Goal: Find specific page/section: Find specific page/section

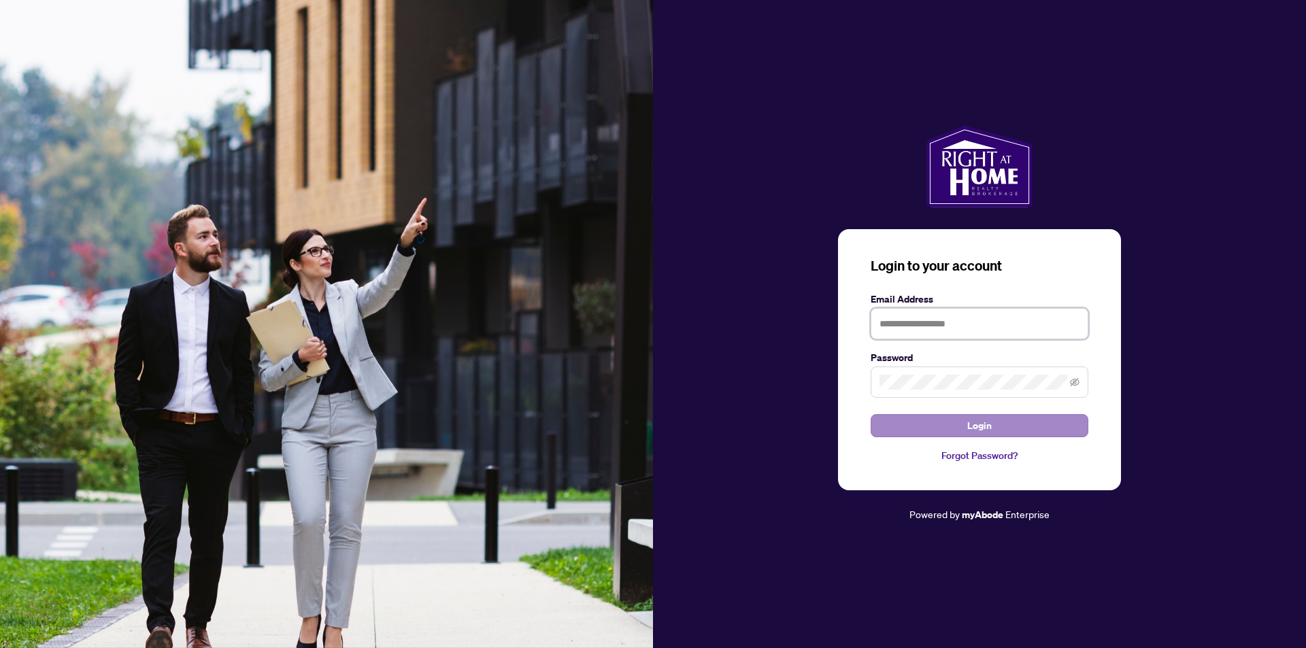
type input "**********"
click at [980, 422] on span "Login" at bounding box center [979, 426] width 24 height 22
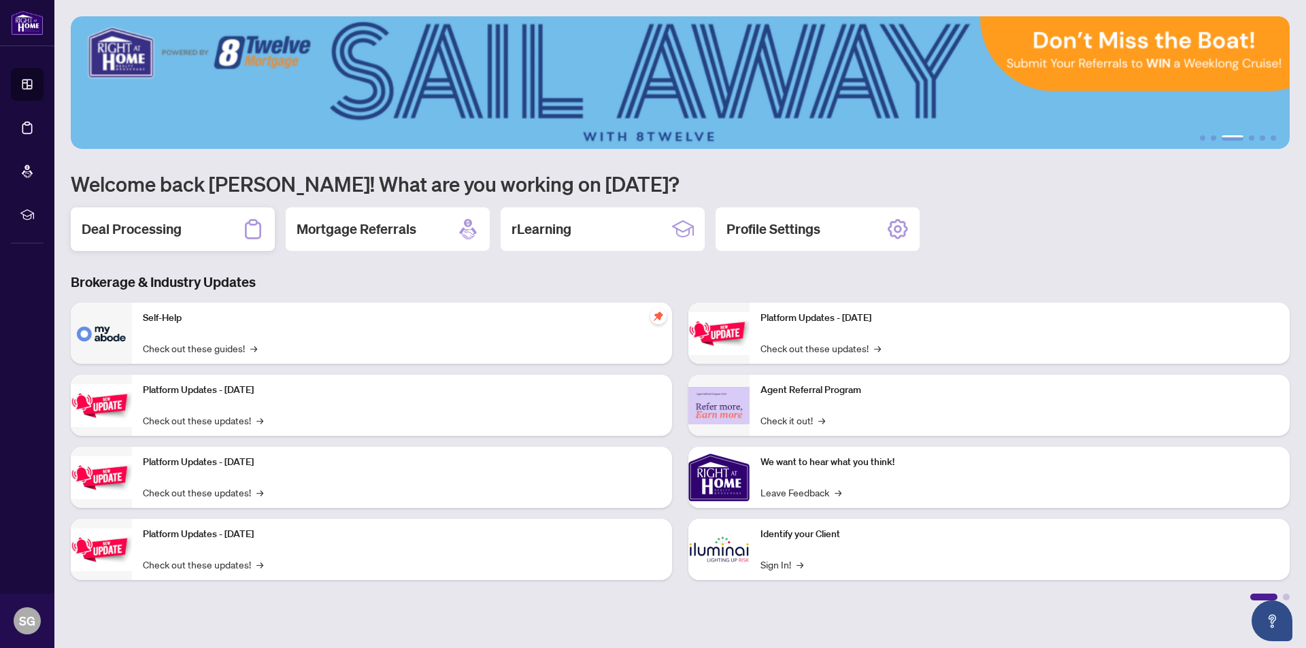
click at [111, 231] on h2 "Deal Processing" at bounding box center [132, 229] width 100 height 19
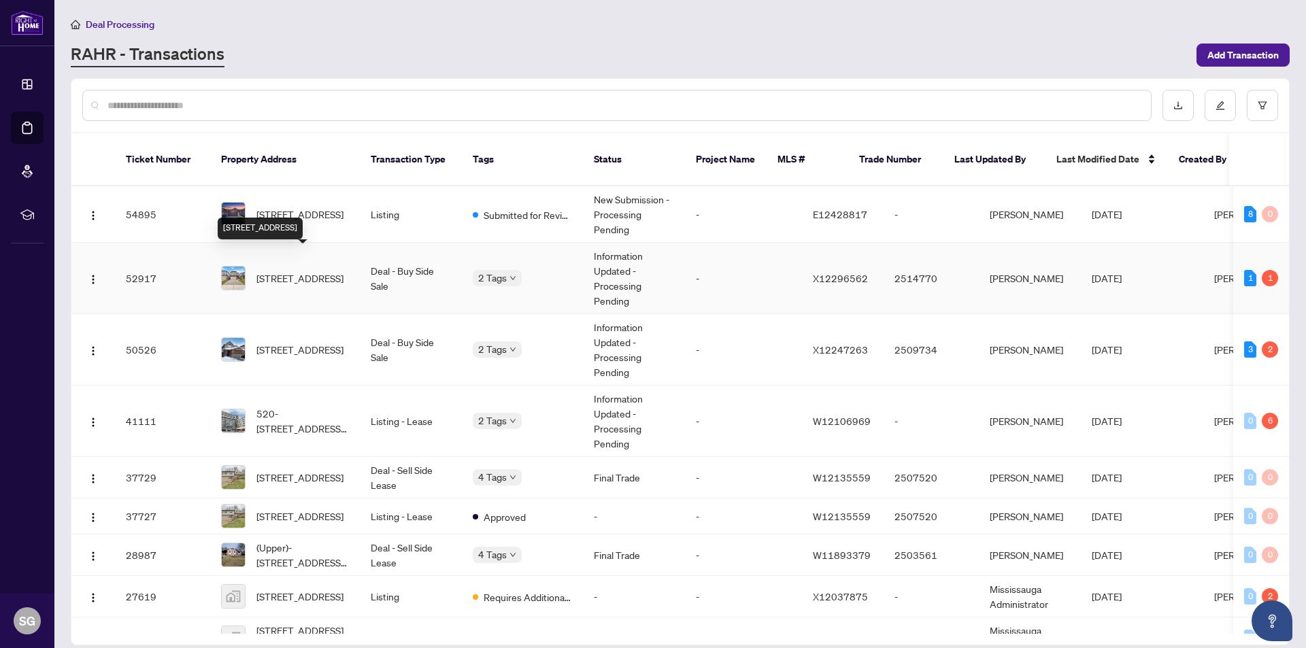
click at [278, 271] on span "[STREET_ADDRESS]" at bounding box center [299, 278] width 87 height 15
